Goal: Navigation & Orientation: Find specific page/section

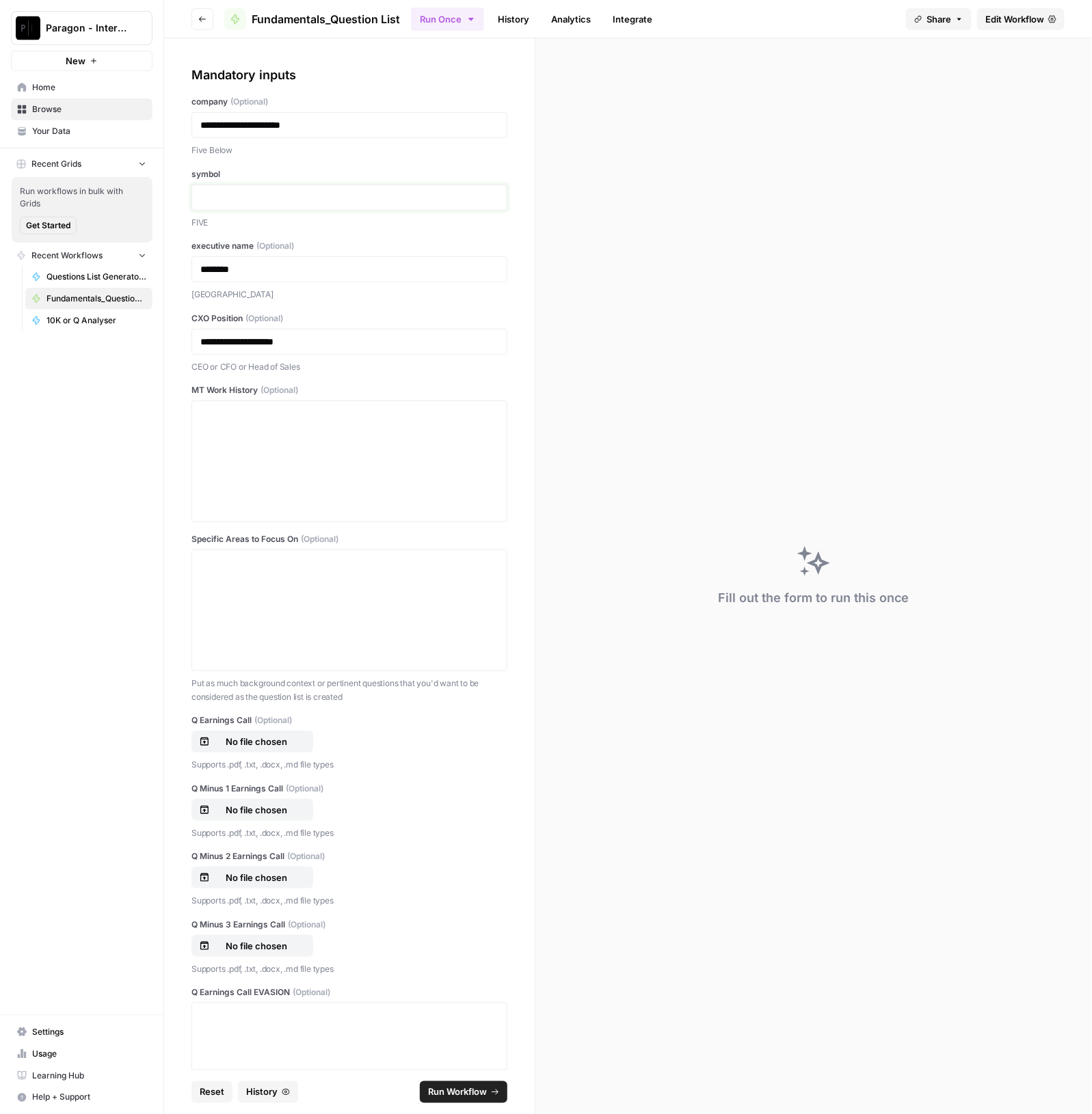
click at [97, 32] on span "Paragon - Internal Usage" at bounding box center [86, 28] width 82 height 14
click at [124, 124] on span "Paragon Intel - Bill / Ty / [PERSON_NAME] R&D" at bounding box center [132, 124] width 180 height 14
